Goal: Information Seeking & Learning: Learn about a topic

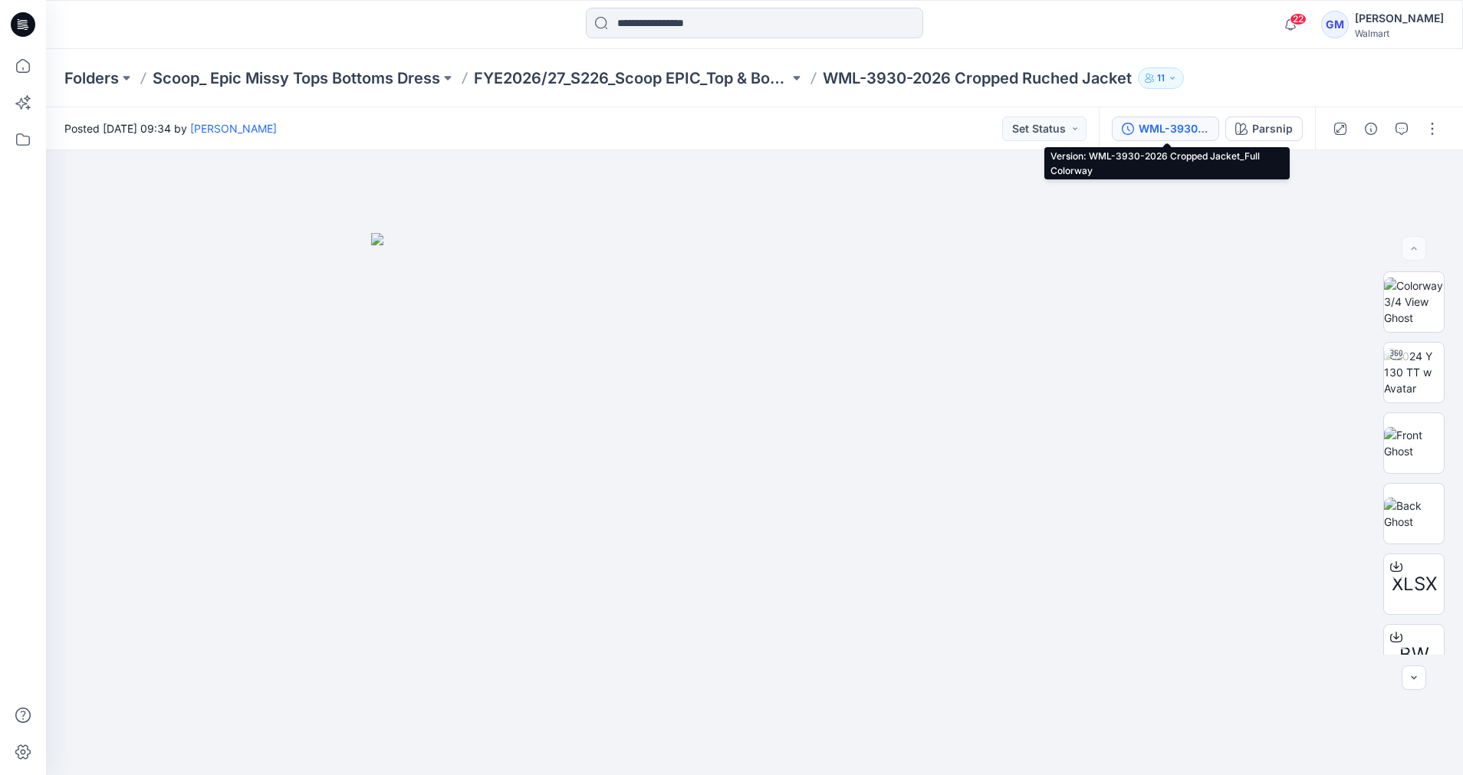
click at [1212, 124] on button "WML-3930-2026 Cropped Jacket_Full Colorway" at bounding box center [1165, 129] width 107 height 25
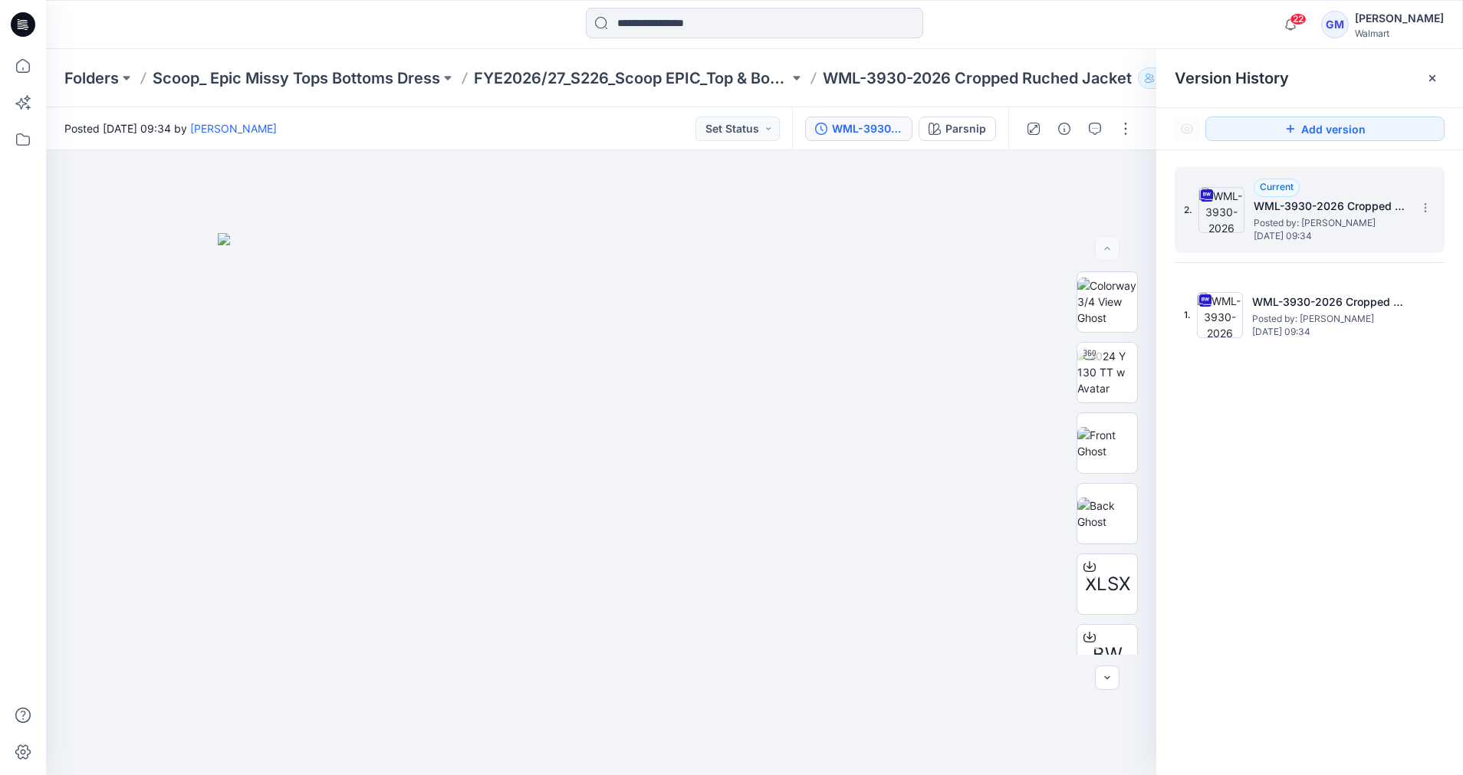
click at [1264, 219] on span "Posted by: [PERSON_NAME]" at bounding box center [1330, 222] width 153 height 15
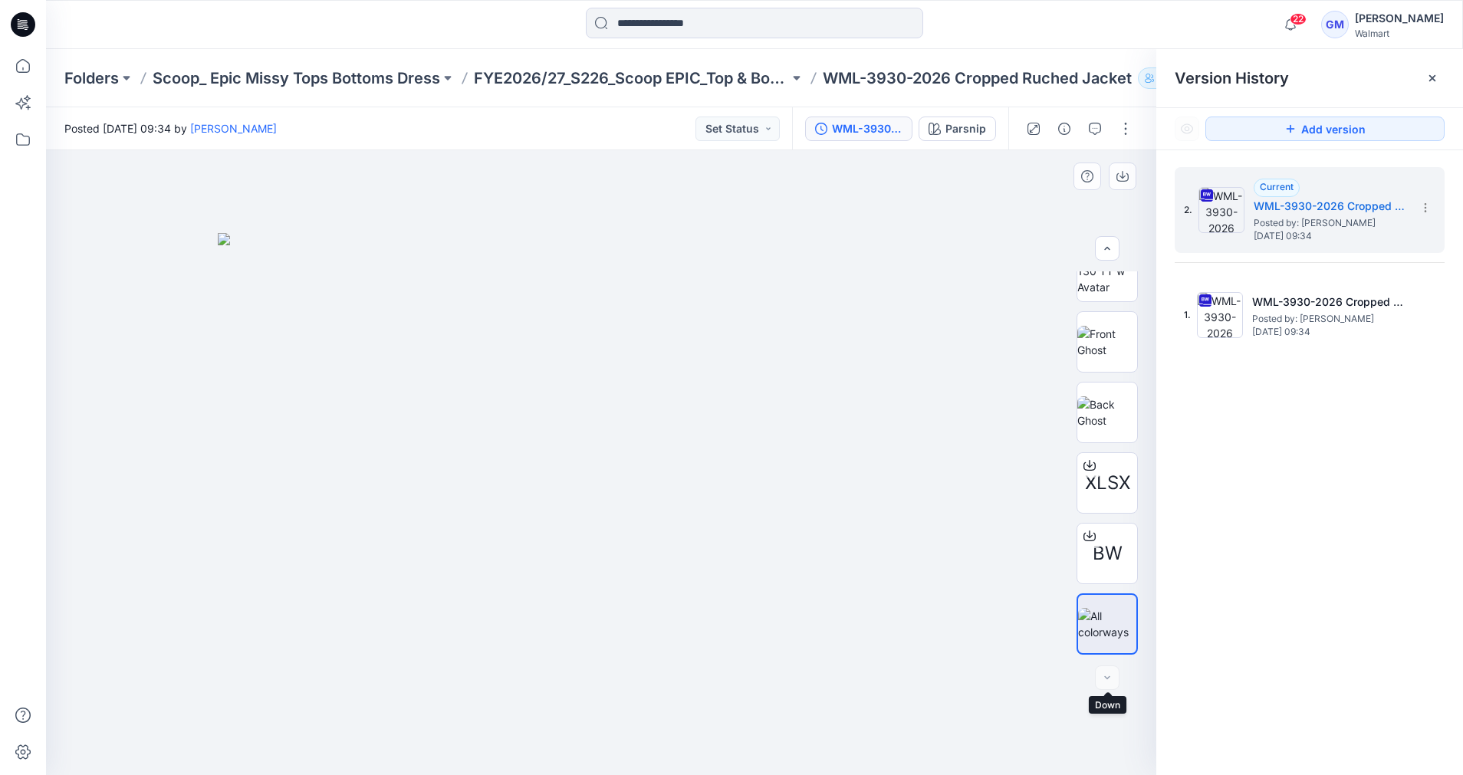
click at [1116, 673] on div at bounding box center [1107, 678] width 25 height 25
click at [1114, 681] on div at bounding box center [1107, 678] width 25 height 25
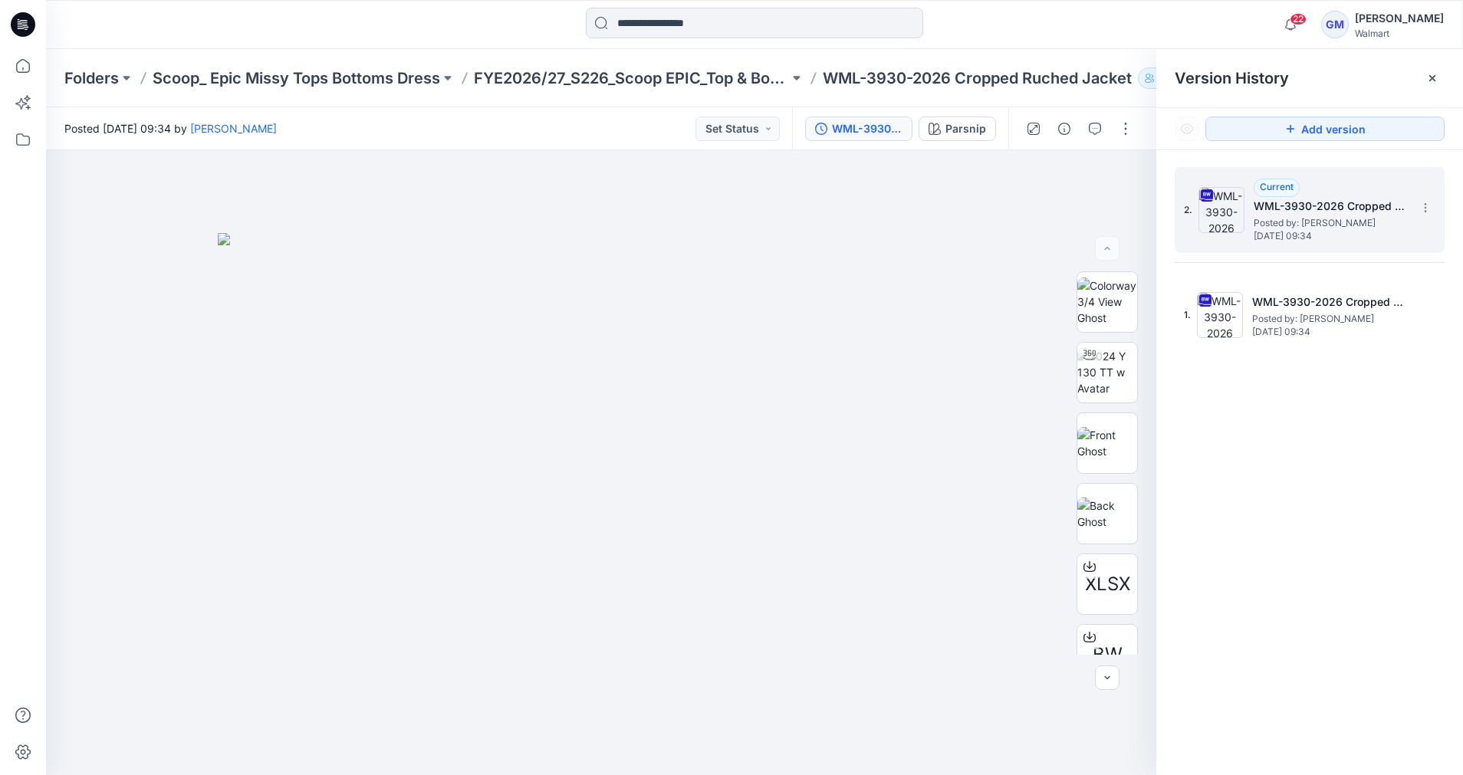
click at [1228, 212] on img at bounding box center [1222, 210] width 46 height 46
click at [1424, 224] on div "2. Current WML-3930-2026 Cropped Jacket_Full Colorway Posted by: [PERSON_NAME] …" at bounding box center [1310, 210] width 270 height 86
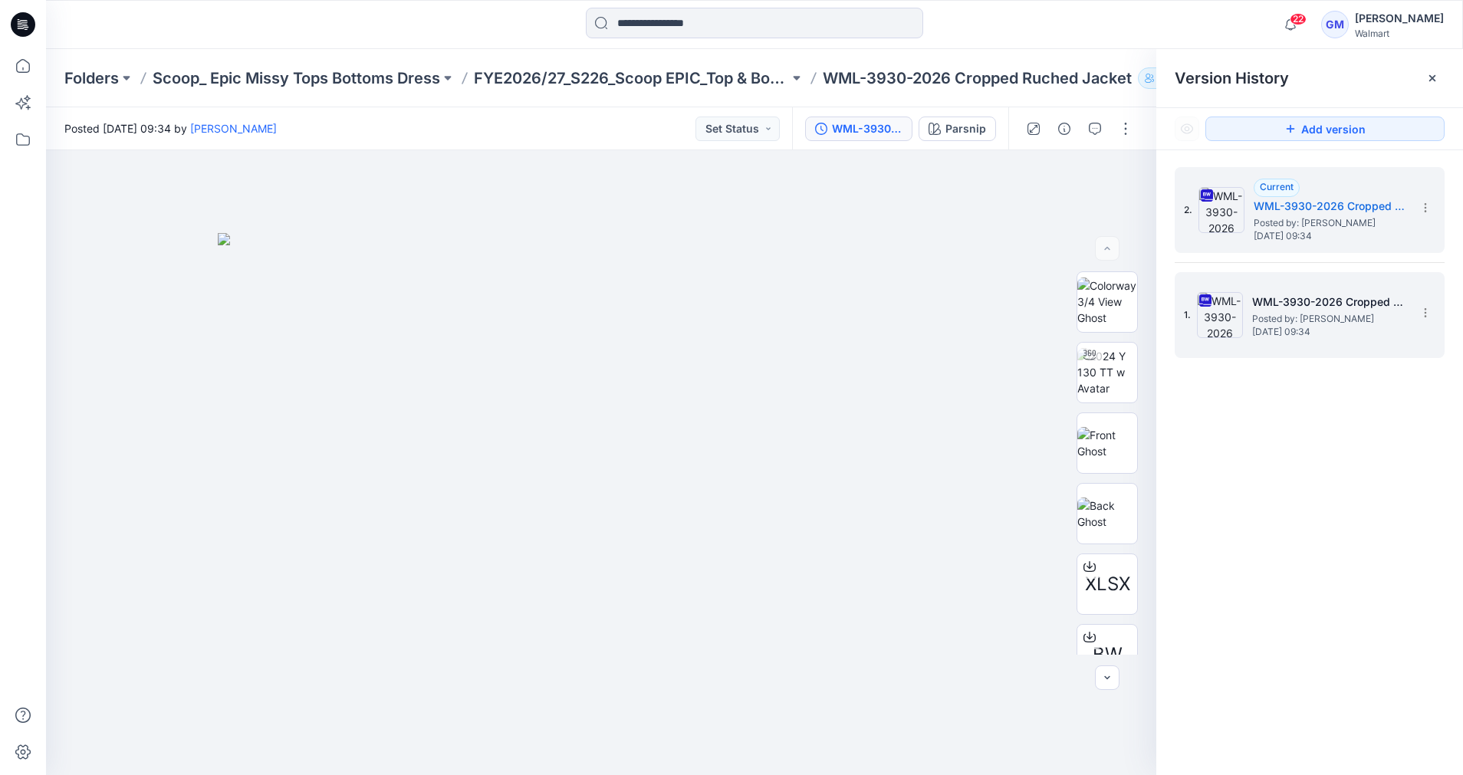
click at [1390, 285] on div "1. WML-3930-2026 Cropped Jacket_Soft Silver Posted by: [PERSON_NAME] [DATE] 09:…" at bounding box center [1299, 315] width 230 height 74
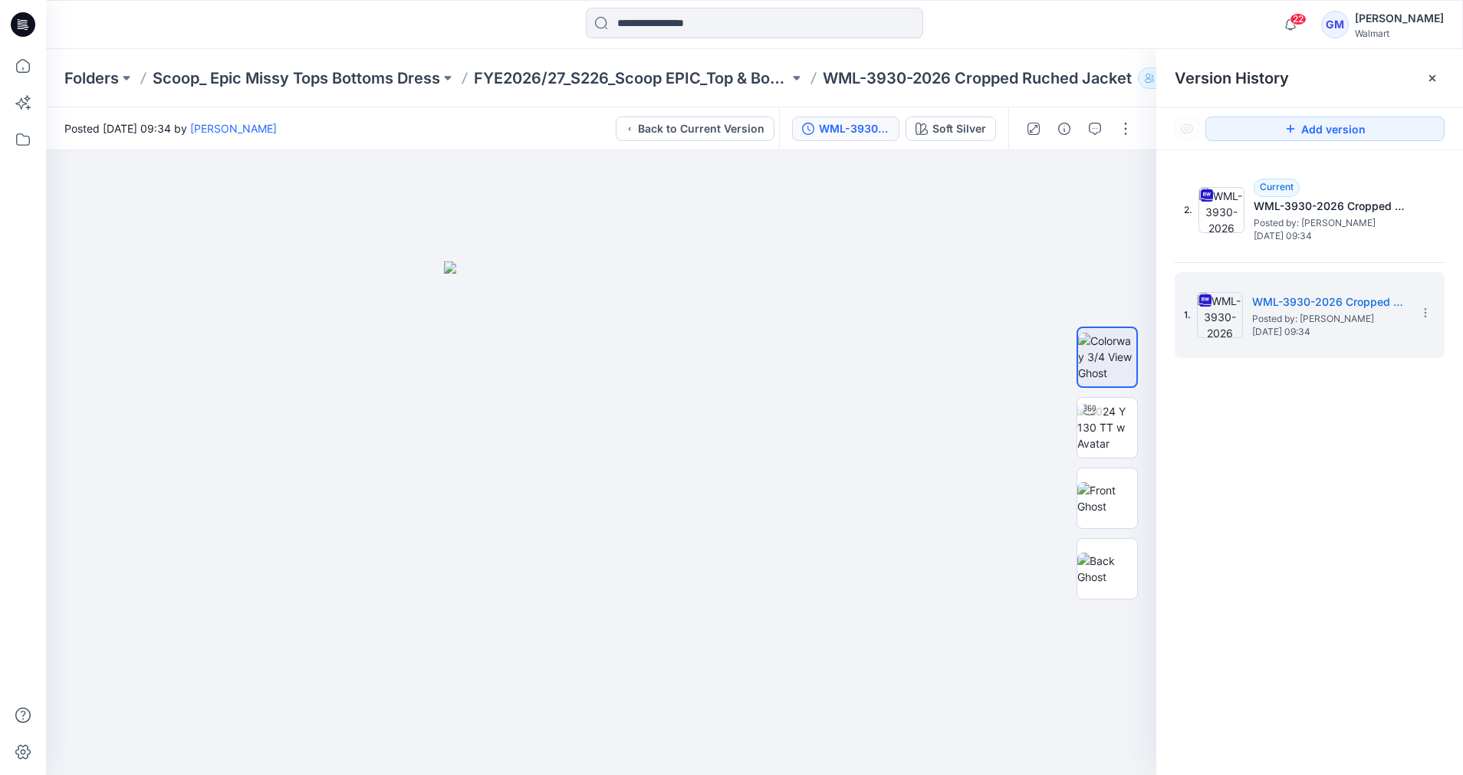
click at [859, 142] on div "WML-3930-2026 Cropped Jacket_Soft Silver Soft Silver" at bounding box center [893, 128] width 229 height 43
click at [858, 130] on div "WML-3930-2026 Cropped Jacket_Soft Silver" at bounding box center [854, 128] width 71 height 17
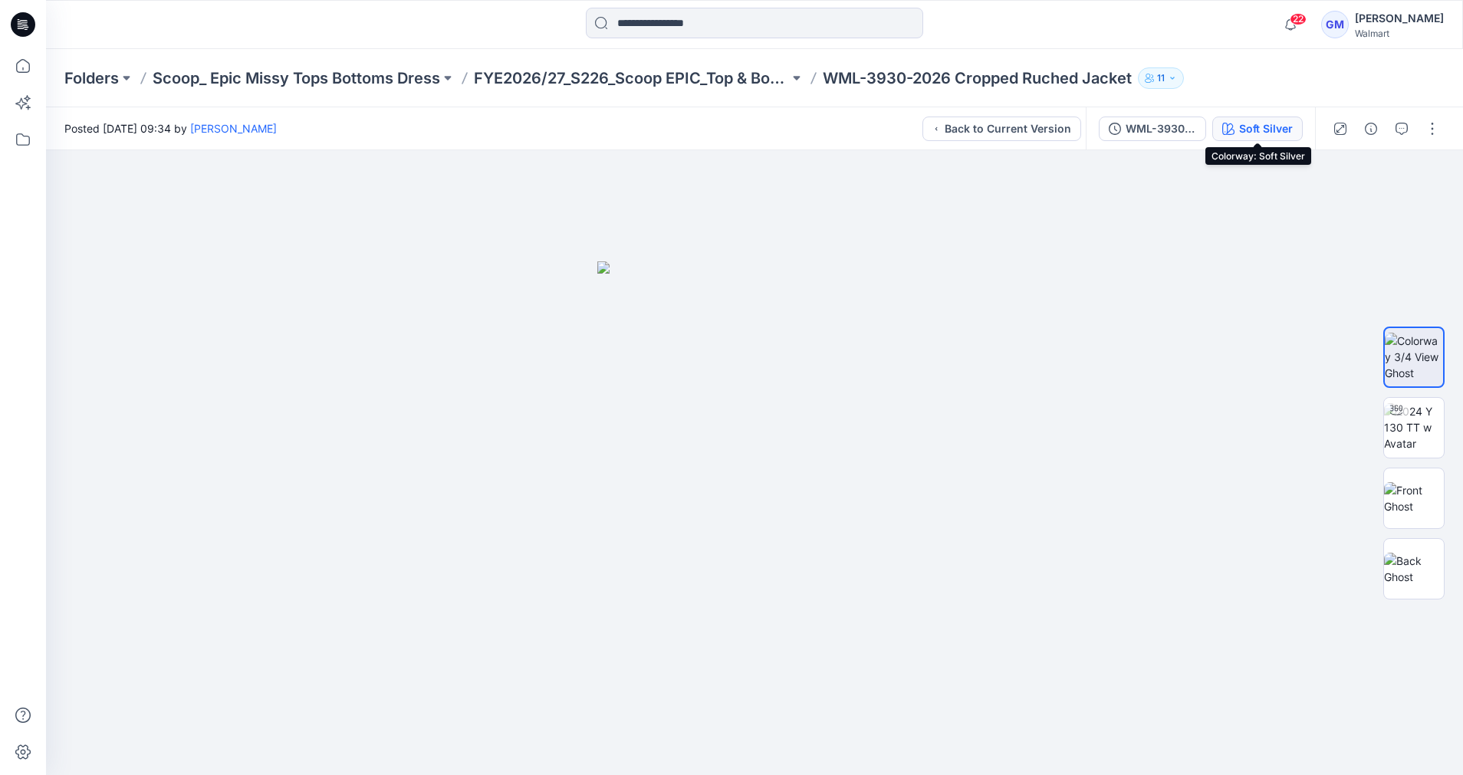
click at [1278, 131] on div "Soft Silver" at bounding box center [1266, 128] width 54 height 17
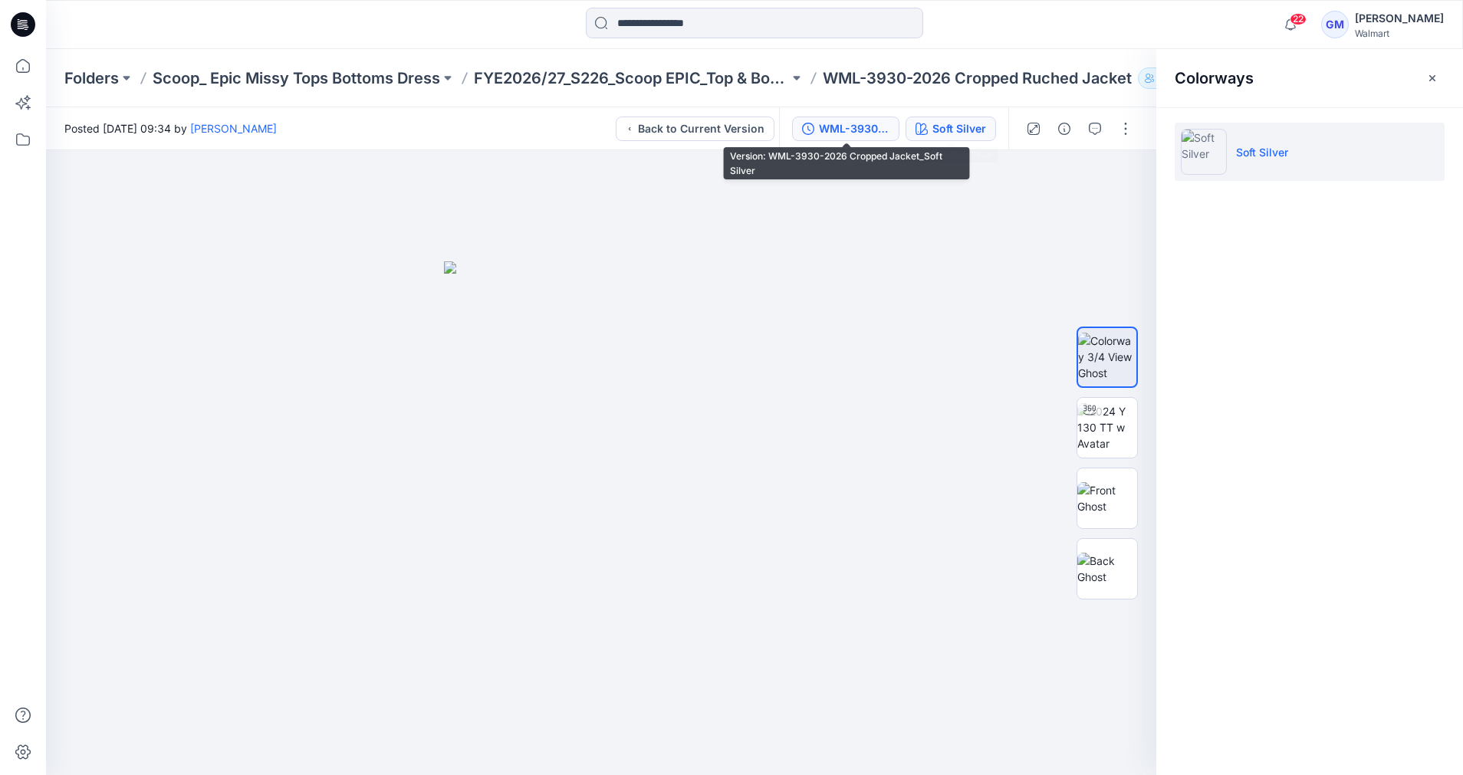
click at [881, 130] on div "WML-3930-2026 Cropped Jacket_Soft Silver" at bounding box center [854, 128] width 71 height 17
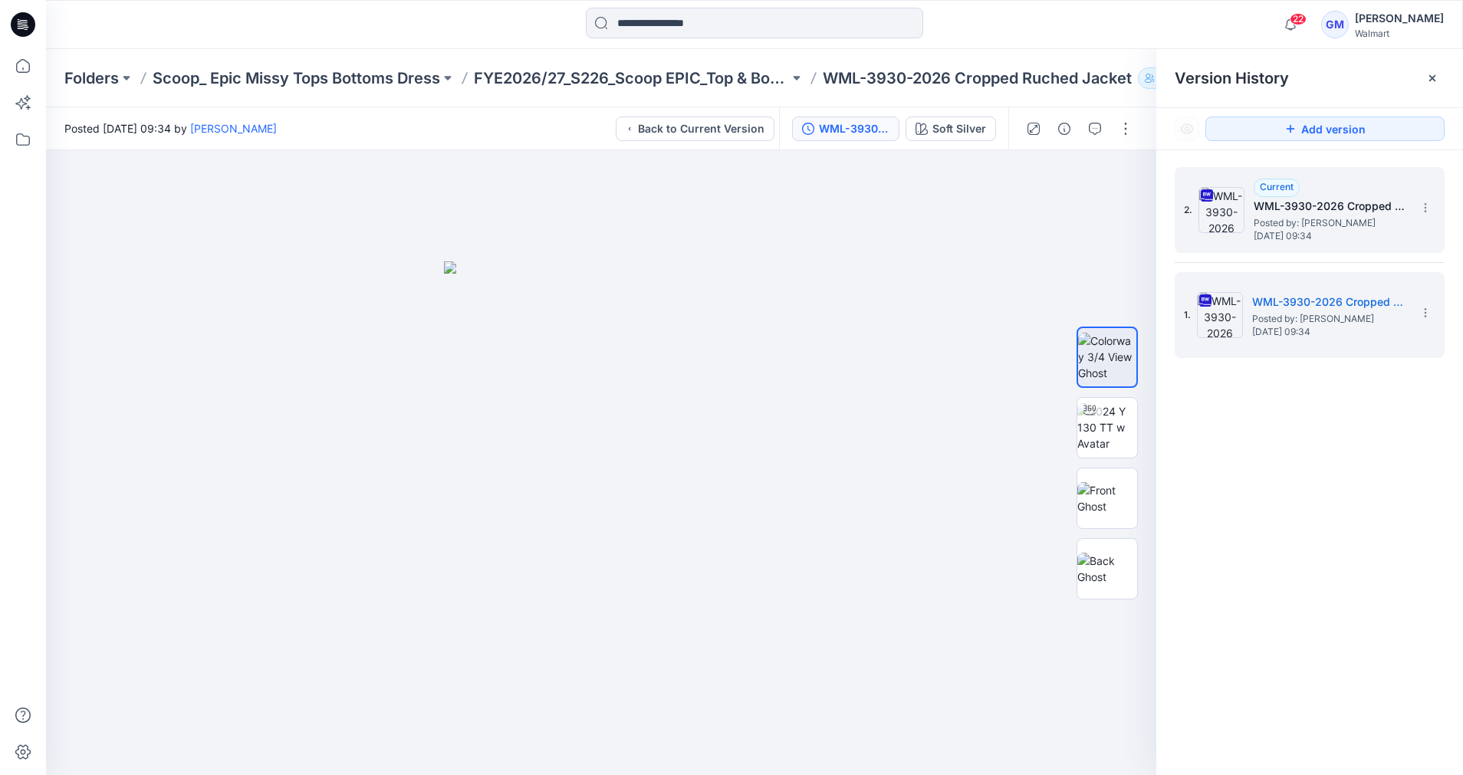
click at [1239, 213] on img at bounding box center [1222, 210] width 46 height 46
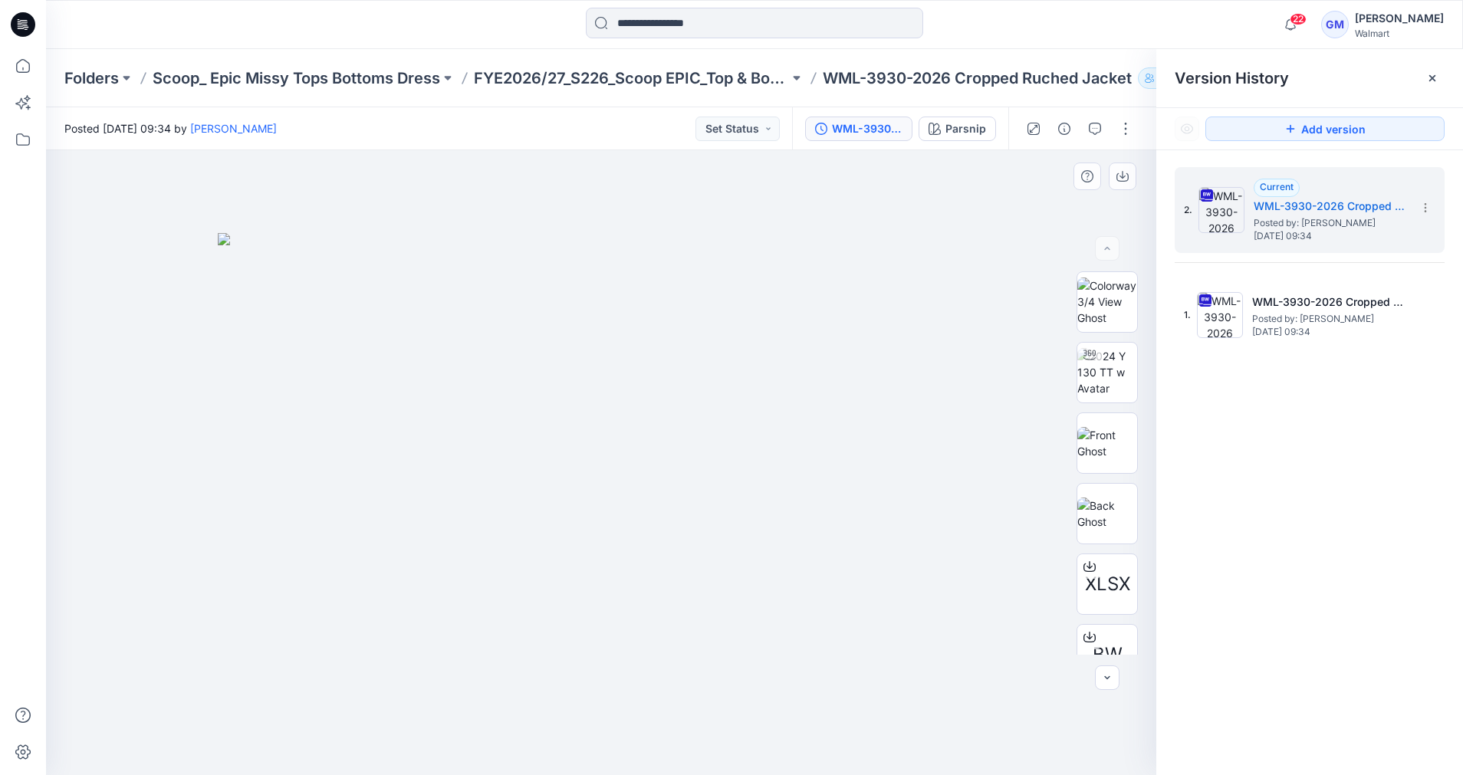
click at [895, 381] on img at bounding box center [601, 504] width 767 height 543
click at [1110, 676] on icon "button" at bounding box center [1107, 678] width 12 height 12
click at [1110, 676] on div at bounding box center [1107, 678] width 25 height 25
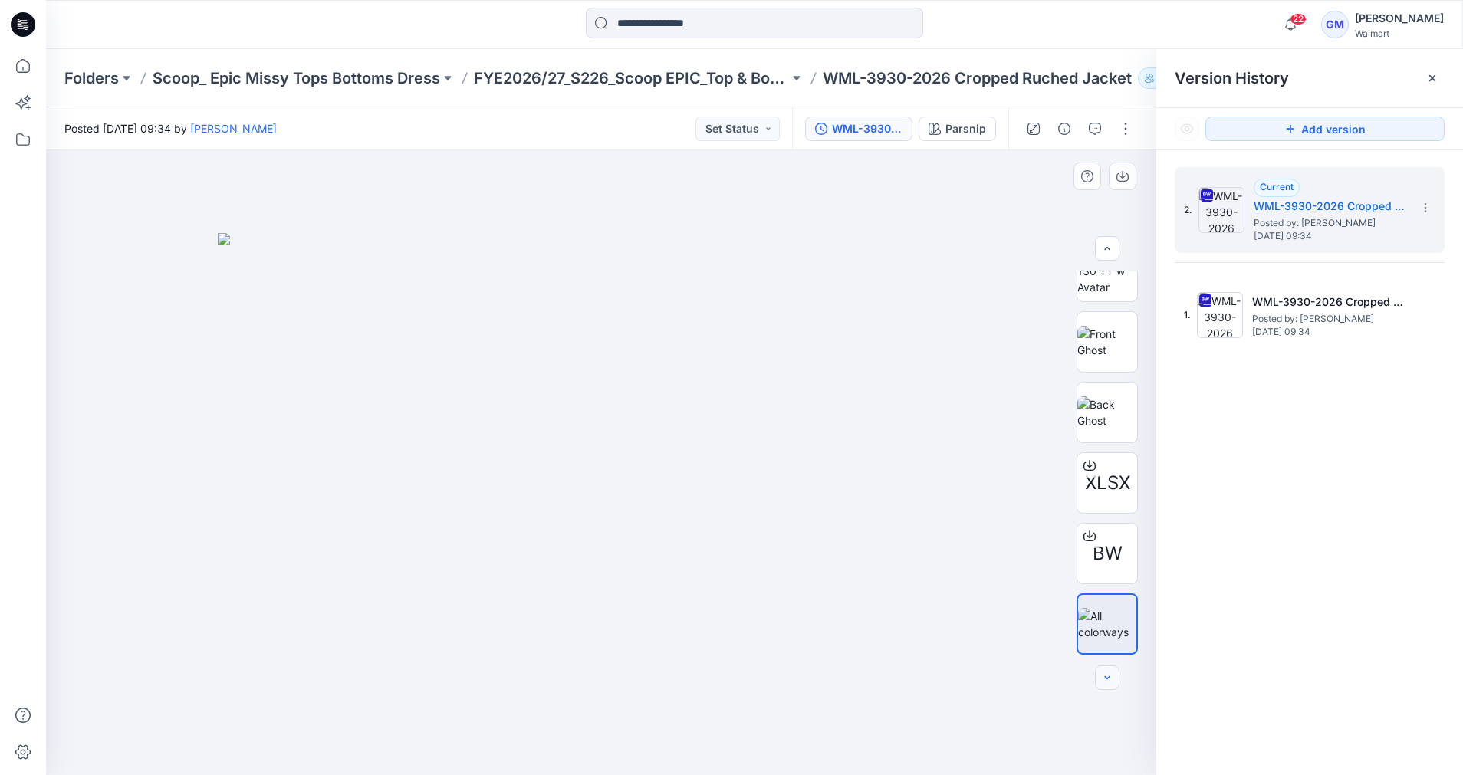
click at [1110, 676] on div at bounding box center [1107, 678] width 25 height 25
click at [1126, 143] on div at bounding box center [1079, 128] width 142 height 43
click at [1121, 136] on button "button" at bounding box center [1126, 129] width 25 height 25
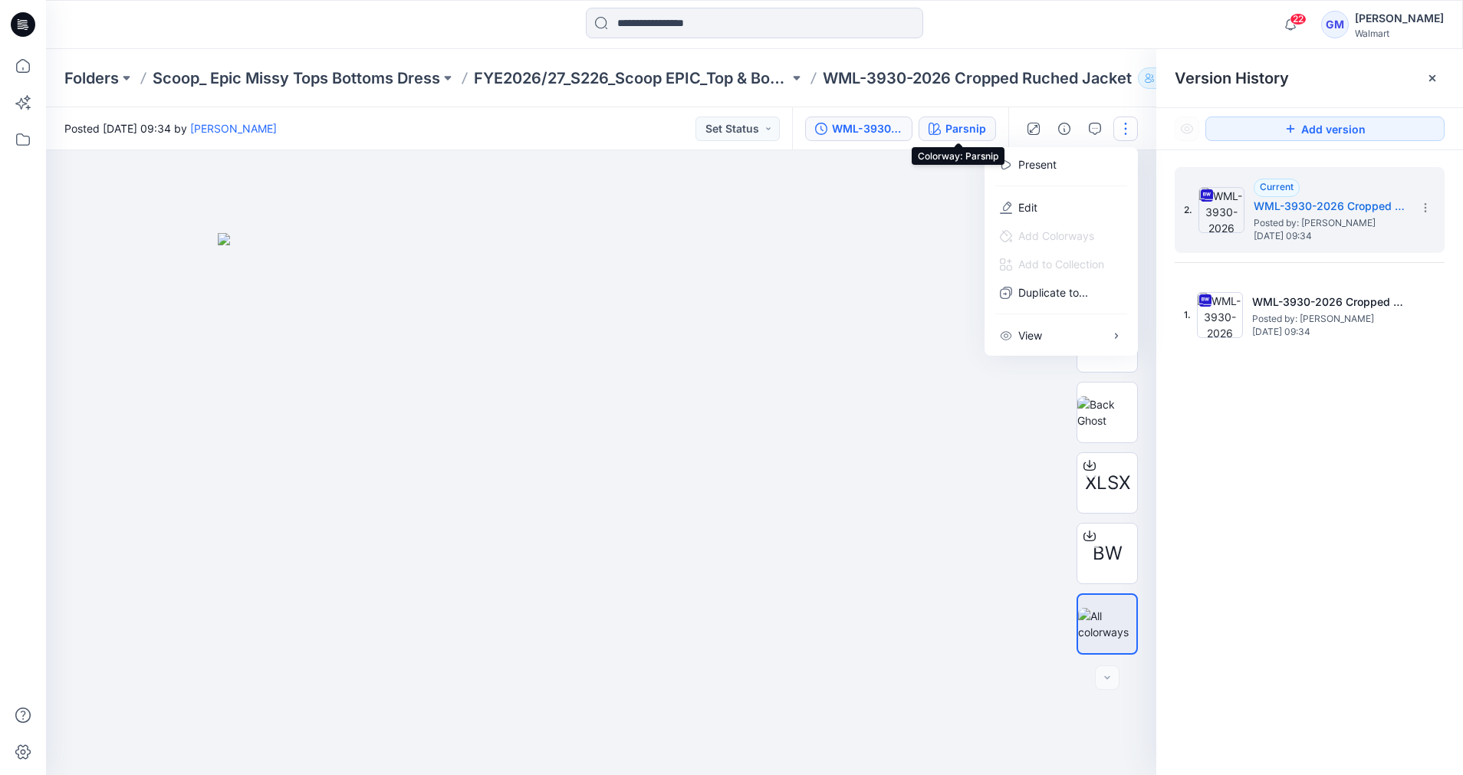
click at [981, 123] on div "Parsnip" at bounding box center [966, 128] width 41 height 17
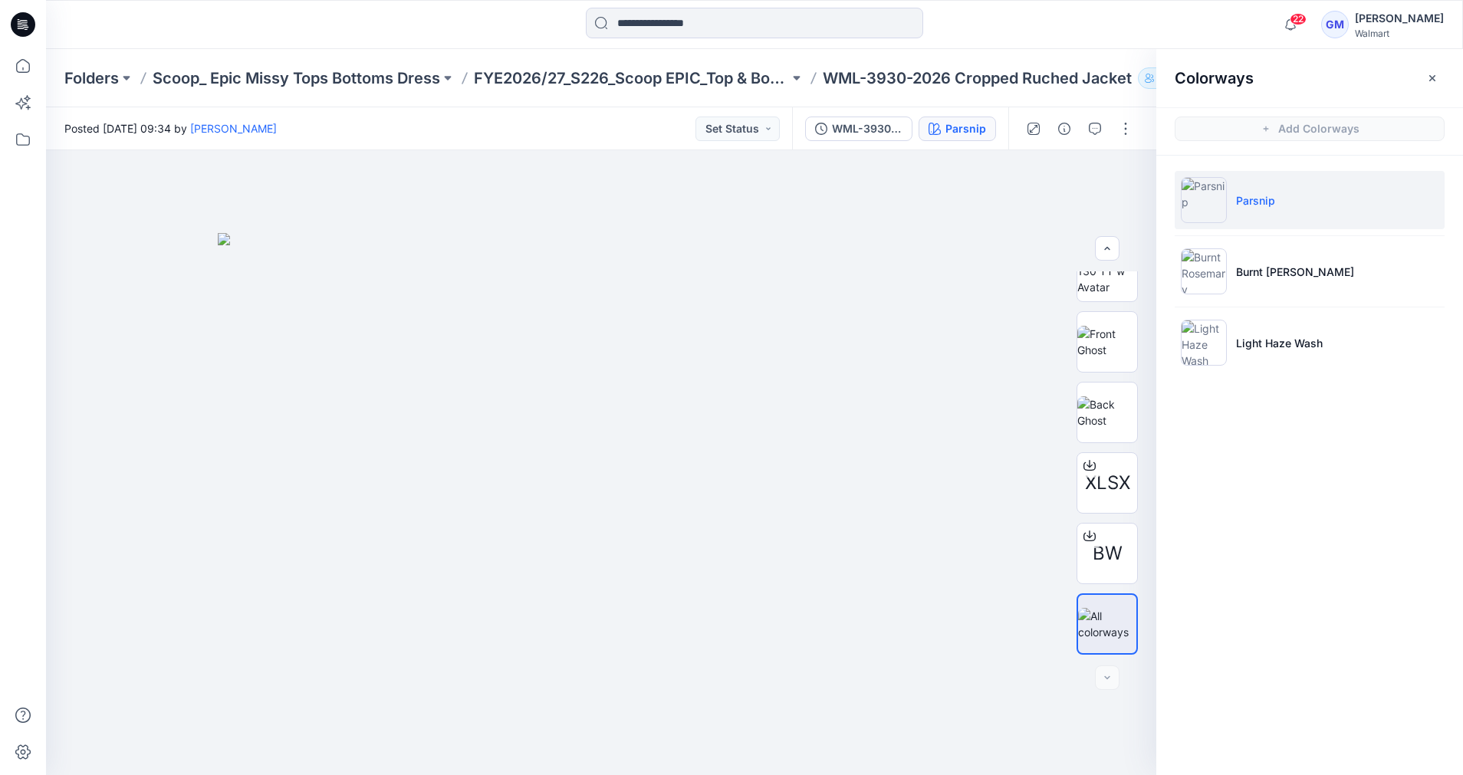
click at [980, 129] on div "Parsnip" at bounding box center [966, 128] width 41 height 17
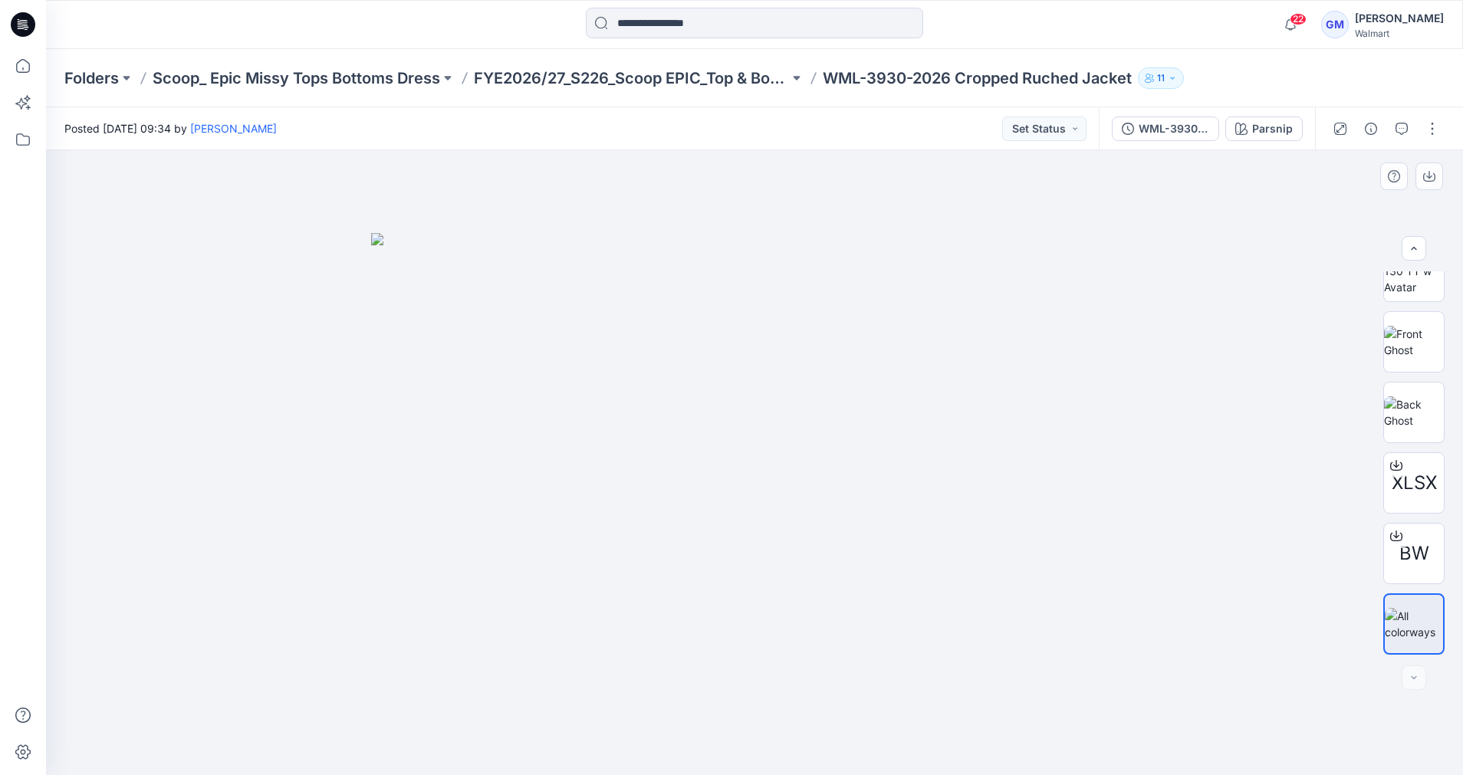
click at [1335, 194] on div at bounding box center [754, 462] width 1417 height 625
click at [1271, 135] on div "Parsnip" at bounding box center [1272, 128] width 41 height 17
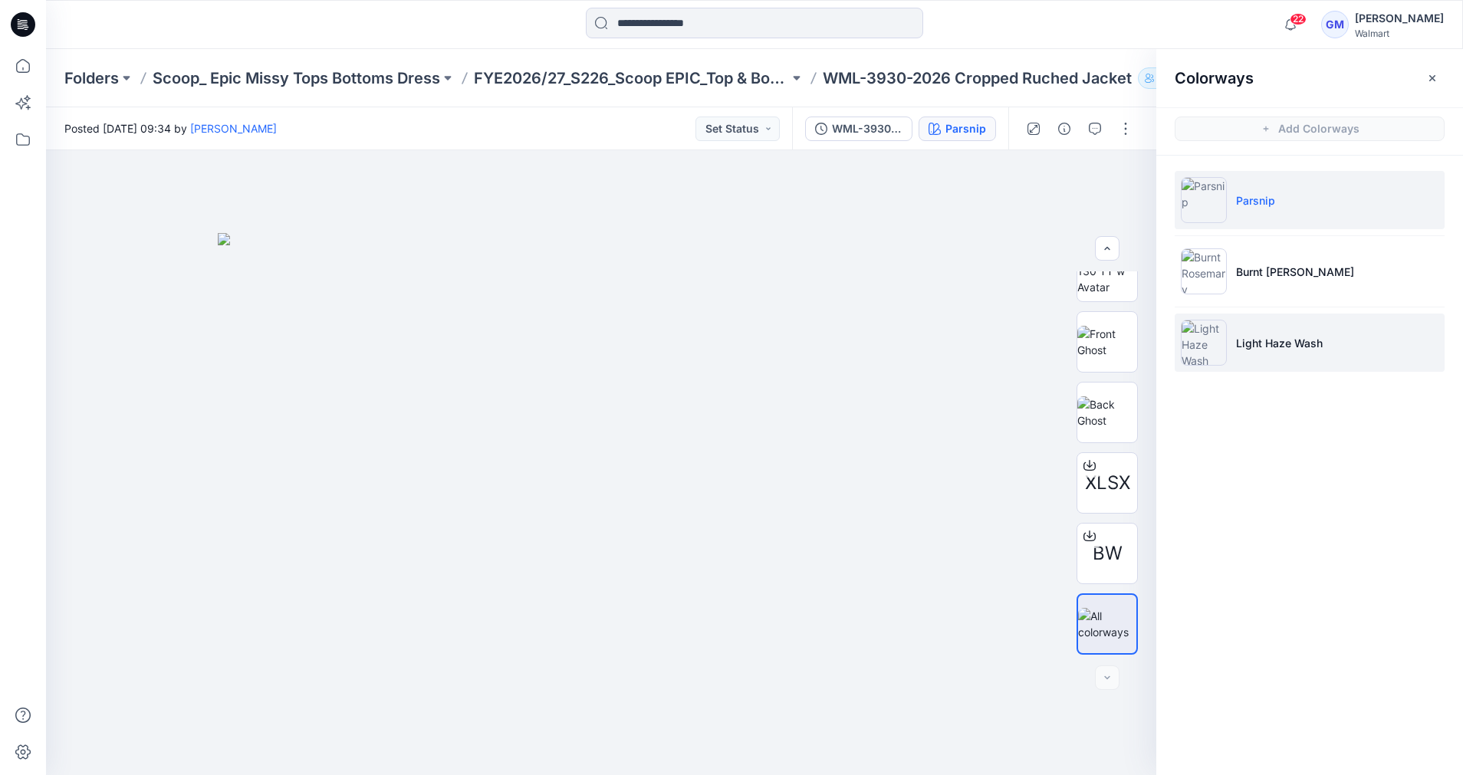
click at [1207, 337] on img at bounding box center [1204, 343] width 46 height 46
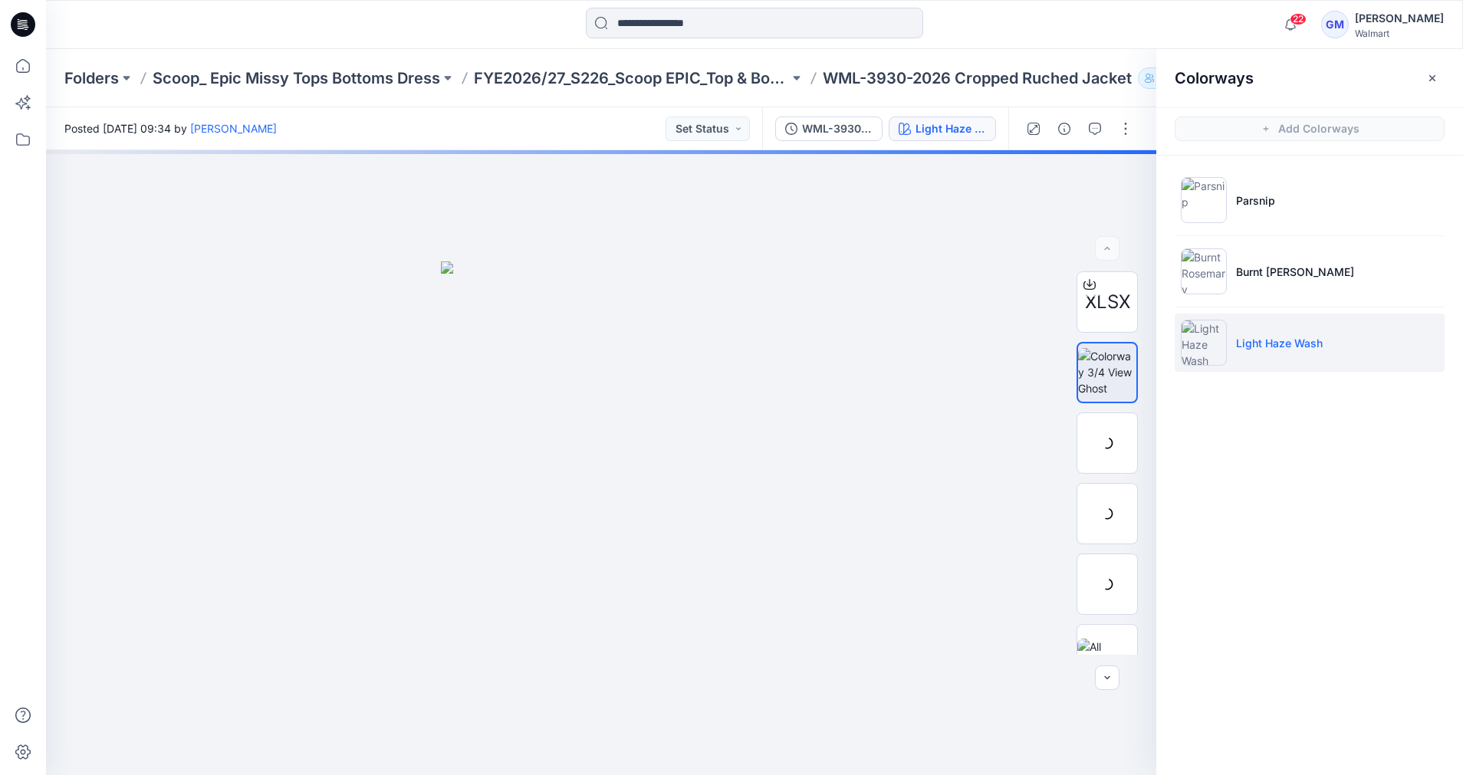
click at [1207, 337] on img at bounding box center [1204, 343] width 46 height 46
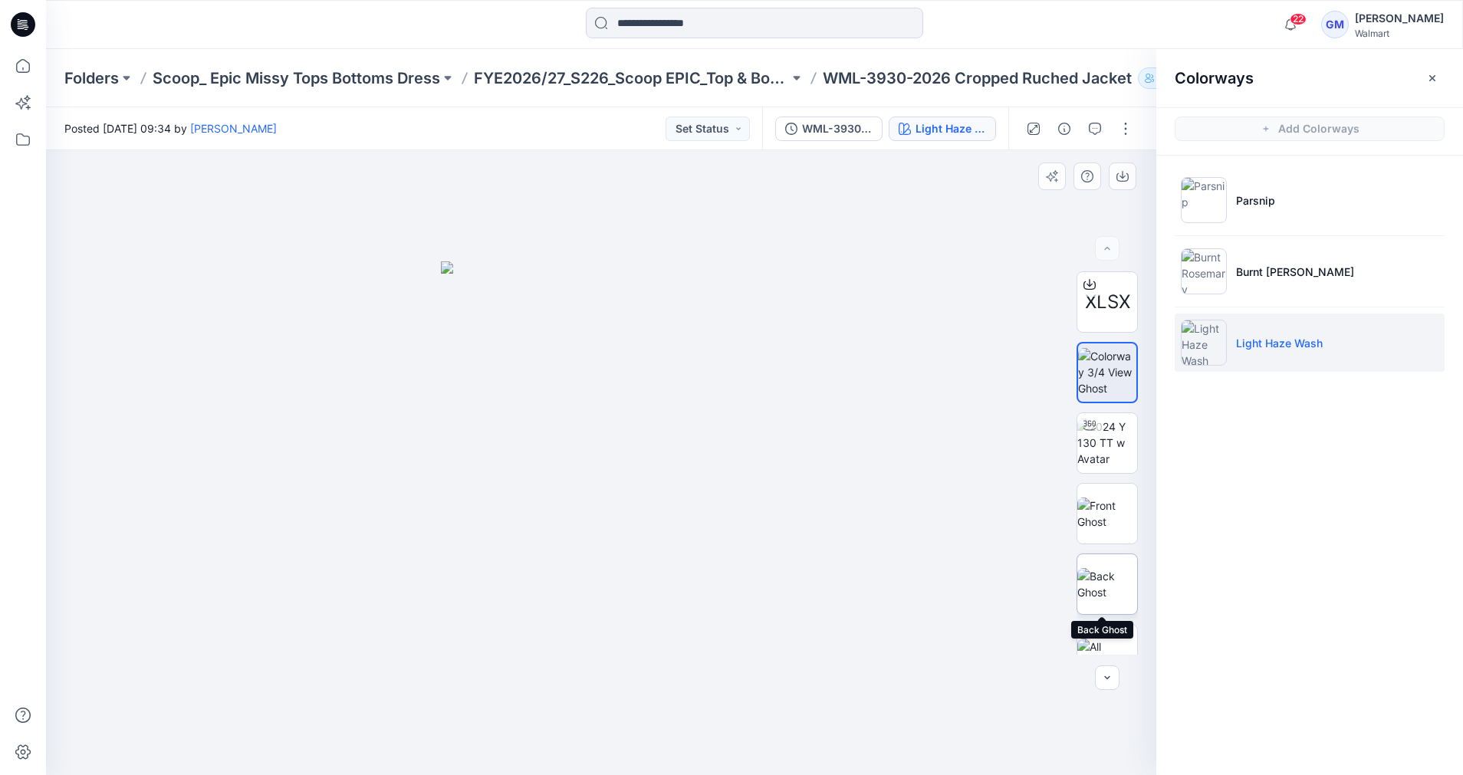
click at [1116, 580] on img at bounding box center [1107, 584] width 60 height 32
